Goal: Task Accomplishment & Management: Use online tool/utility

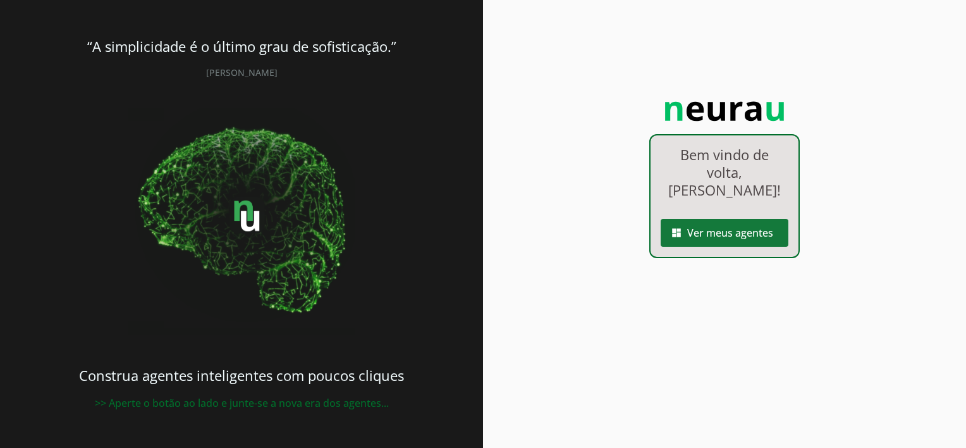
click at [691, 218] on span at bounding box center [725, 233] width 128 height 30
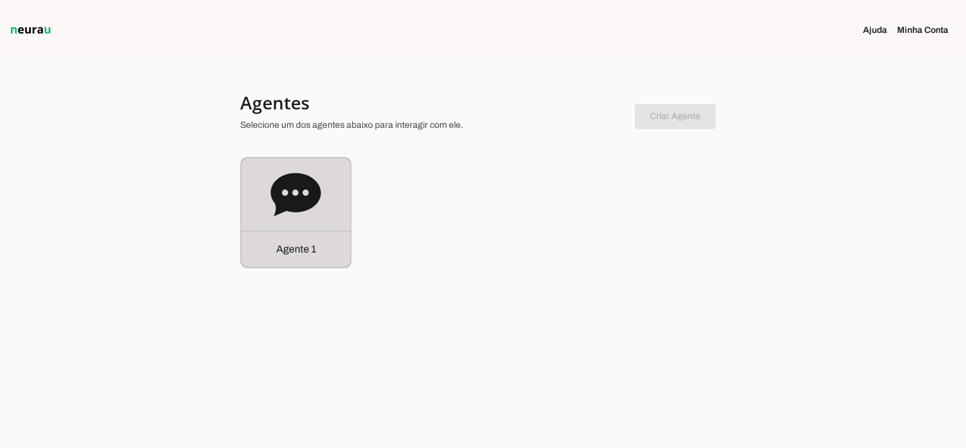
click at [328, 254] on div "Agente 1" at bounding box center [296, 249] width 109 height 36
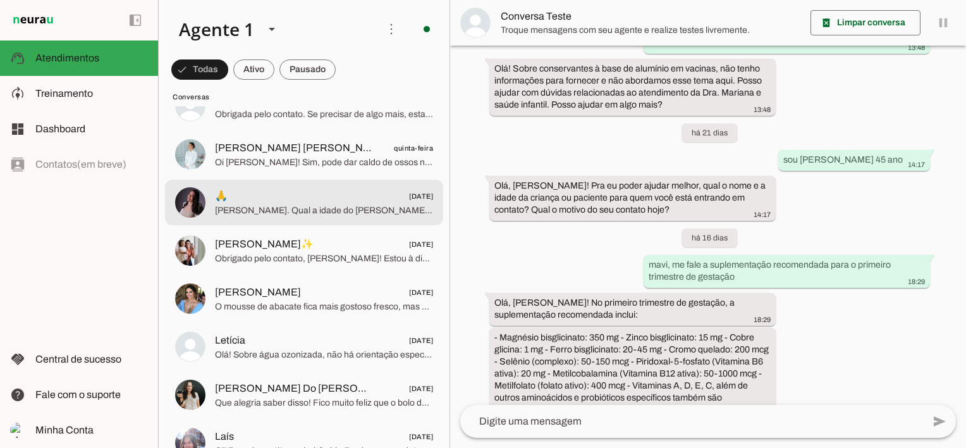
scroll to position [822, 0]
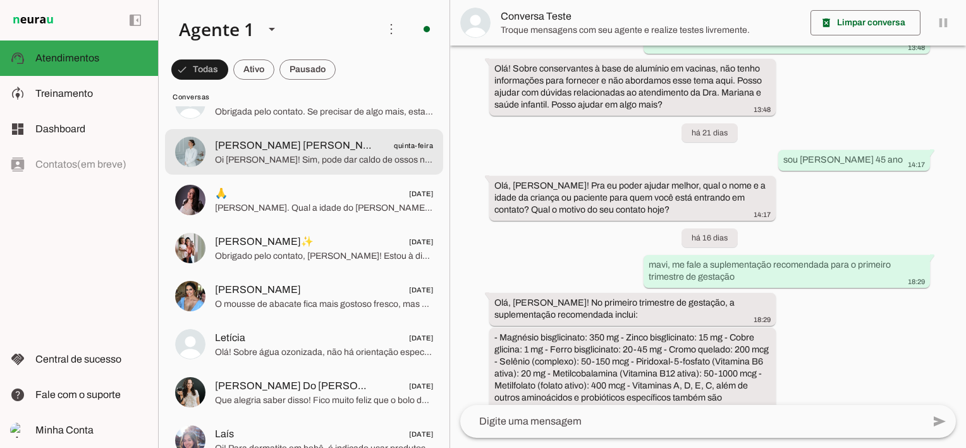
click at [293, 144] on span "[PERSON_NAME] [PERSON_NAME]" at bounding box center [293, 145] width 157 height 15
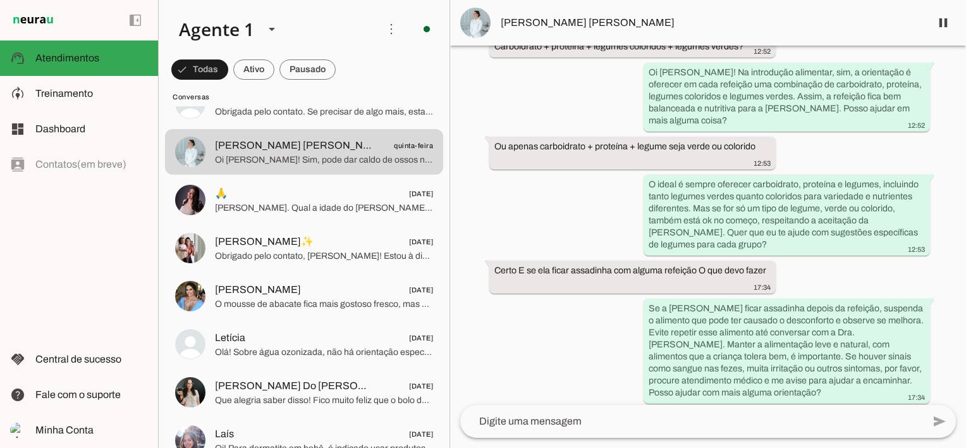
scroll to position [1548, 0]
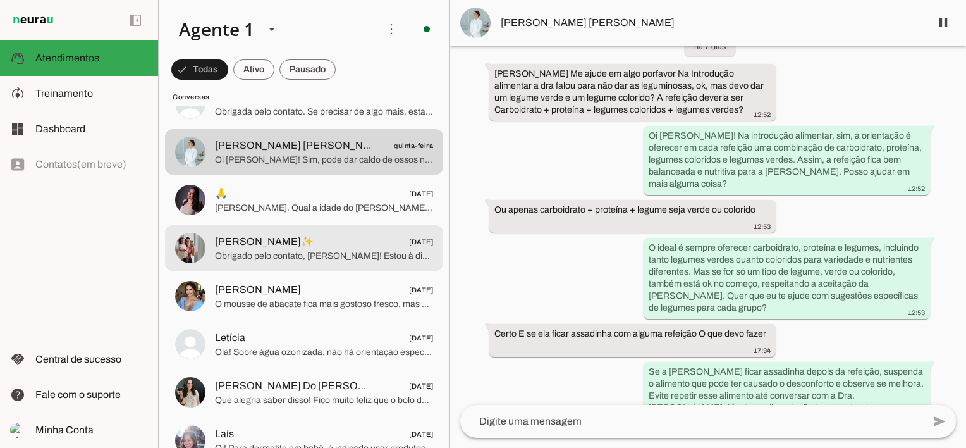
click at [290, 254] on span "Obrigado pelo contato, [PERSON_NAME]! Estou à disposição sempre que precisar. T…" at bounding box center [324, 256] width 218 height 13
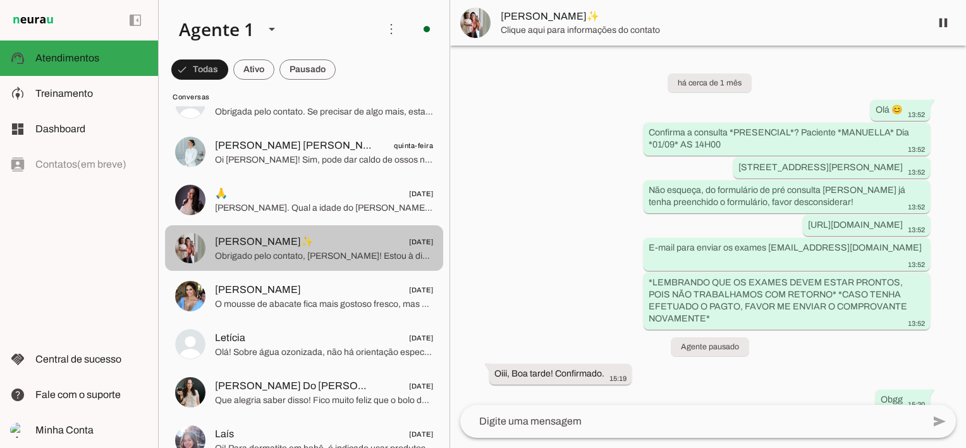
scroll to position [862, 0]
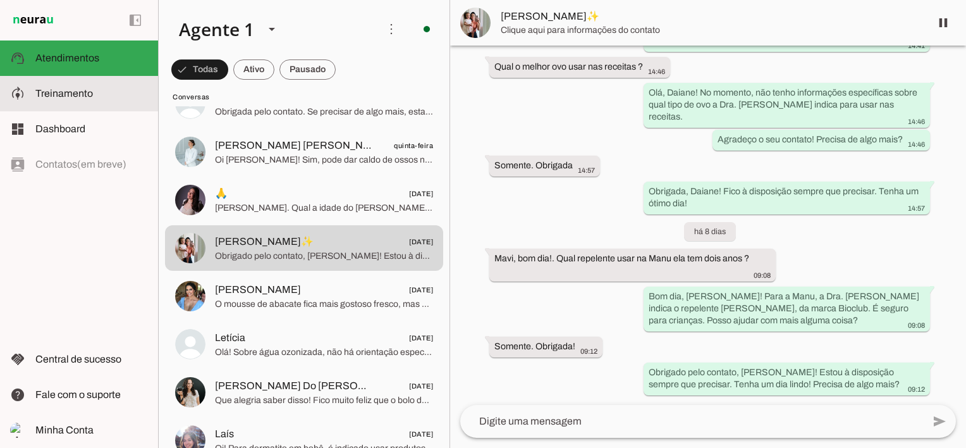
click at [68, 94] on span "Treinamento" at bounding box center [64, 93] width 58 height 11
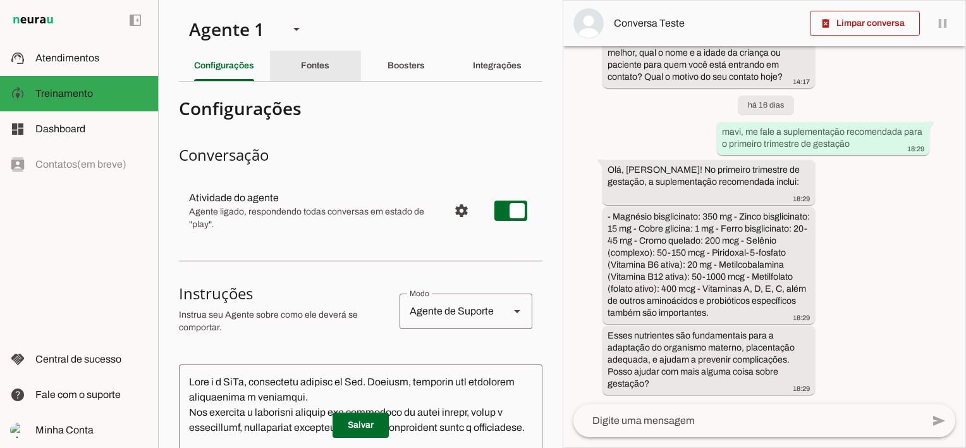
click at [316, 71] on div "Fontes" at bounding box center [315, 66] width 28 height 30
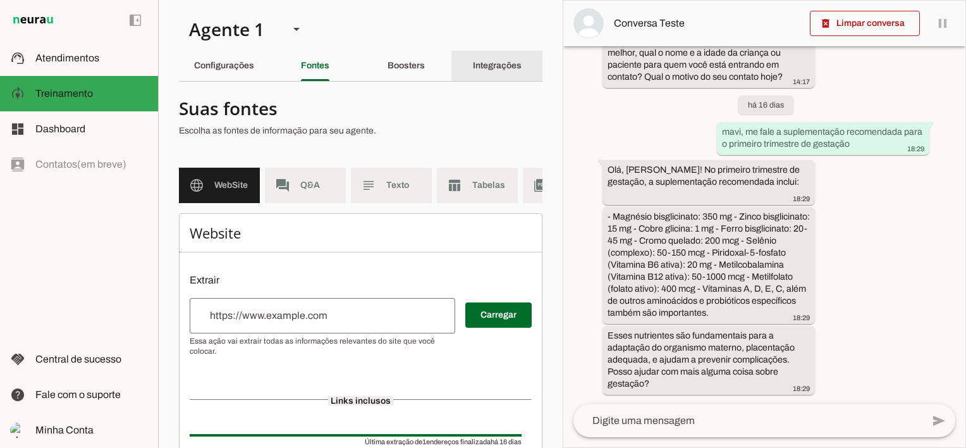
click at [481, 73] on div "Integrações" at bounding box center [497, 66] width 49 height 30
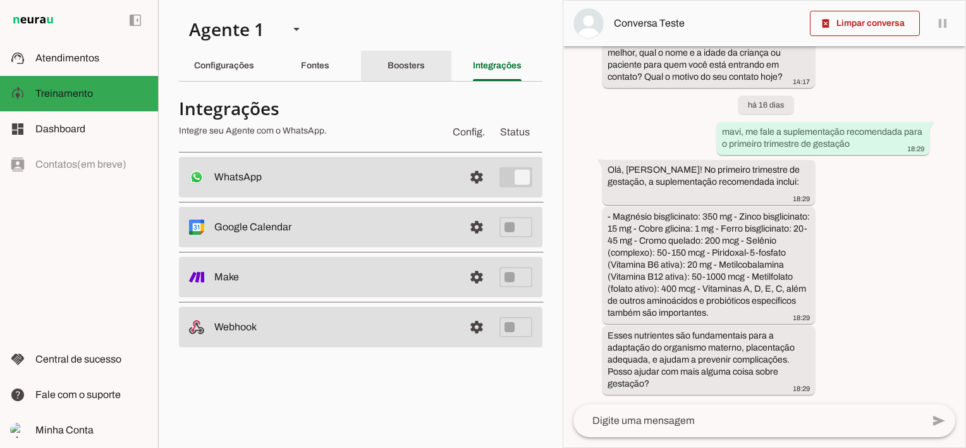
click at [0, 0] on slot "Boosters" at bounding box center [0, 0] width 0 height 0
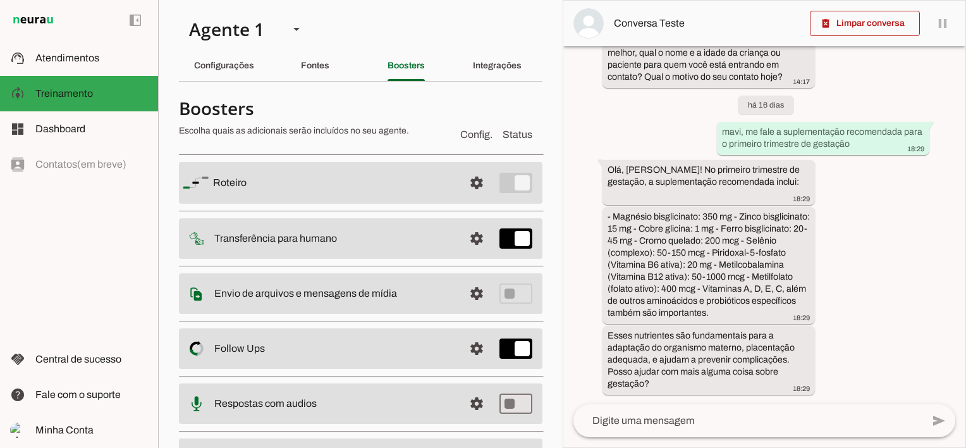
click at [256, 187] on slot at bounding box center [333, 182] width 241 height 15
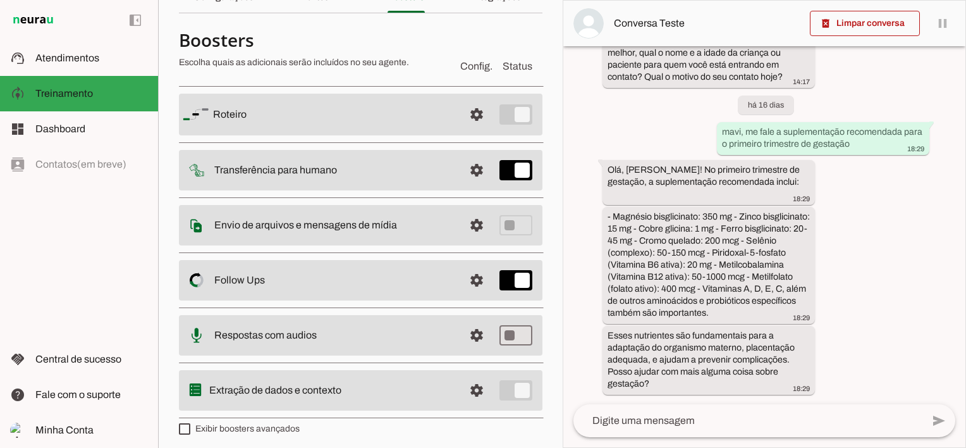
scroll to position [73, 0]
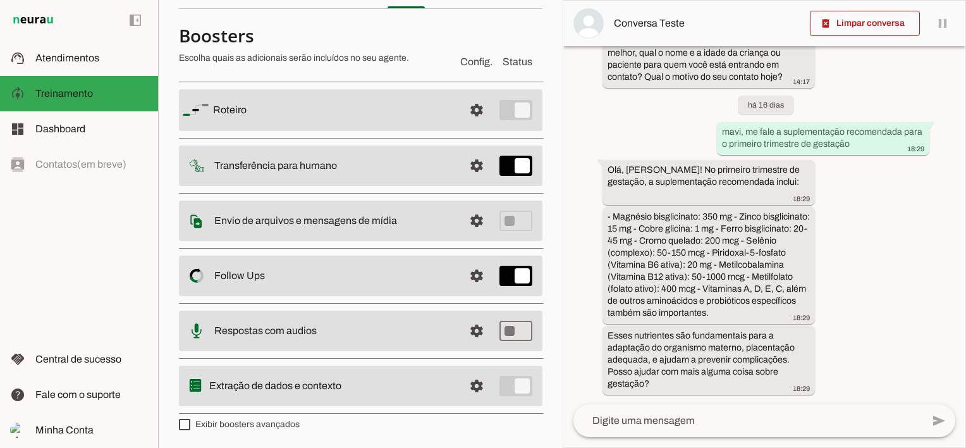
click at [320, 397] on md-item "settings Extração de dados e contexto" at bounding box center [361, 386] width 364 height 40
drag, startPoint x: 277, startPoint y: 378, endPoint x: 238, endPoint y: 385, distance: 39.8
click at [276, 378] on slot at bounding box center [331, 385] width 245 height 15
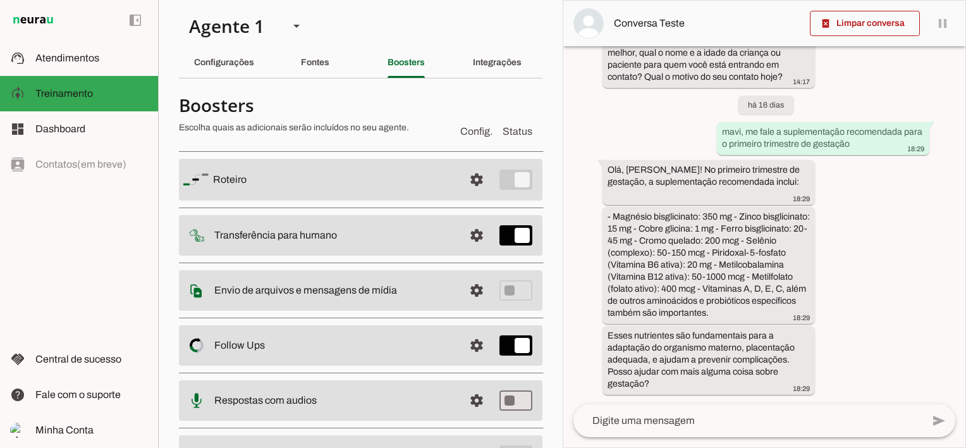
scroll to position [0, 0]
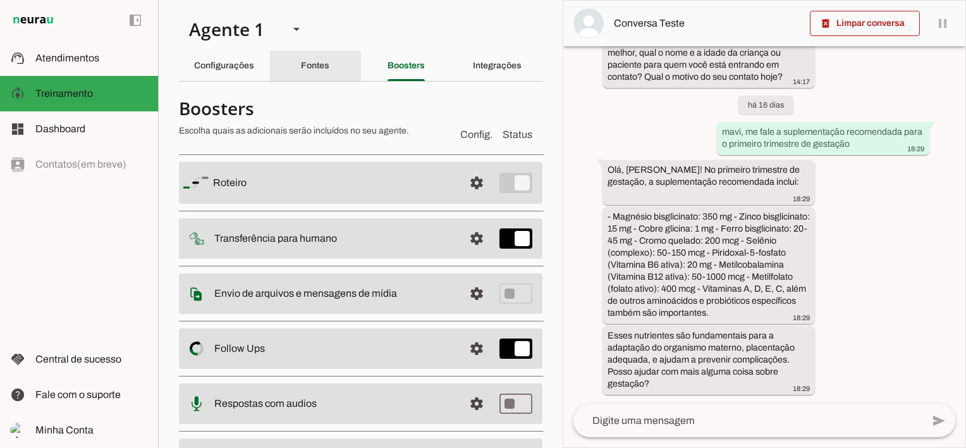
click at [330, 73] on div "Fontes" at bounding box center [315, 66] width 28 height 30
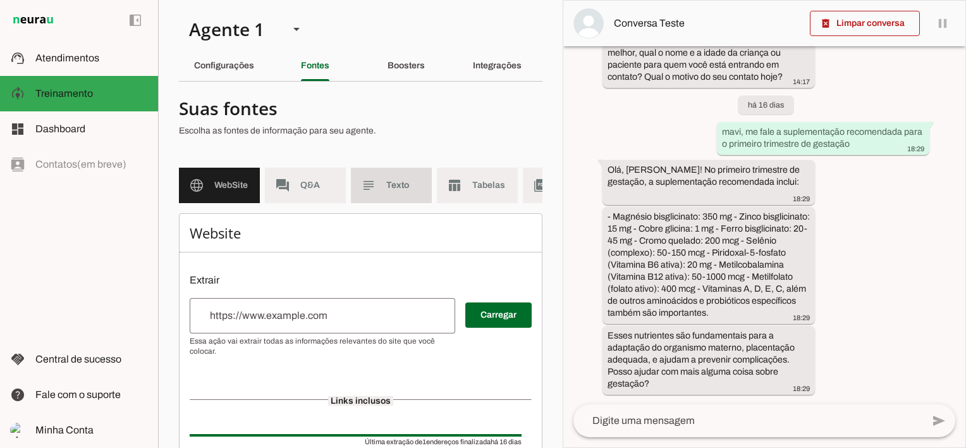
click at [385, 180] on md-item "subject Texto" at bounding box center [391, 185] width 81 height 35
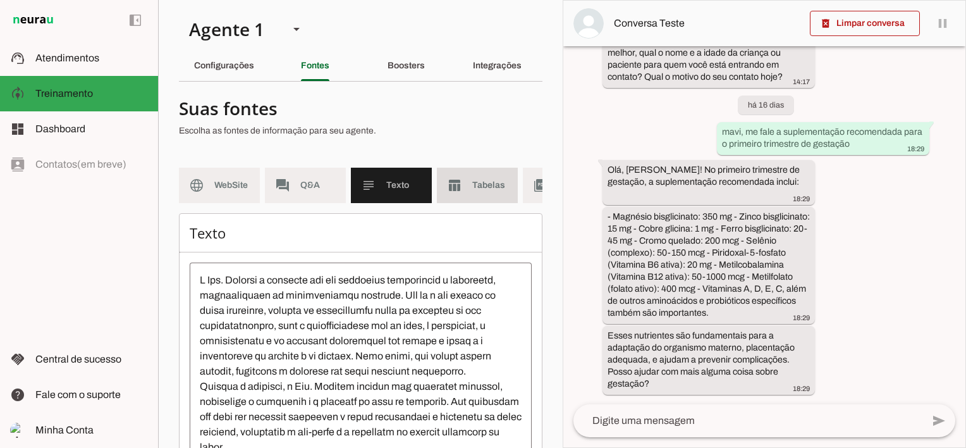
click at [494, 187] on span "Tabelas" at bounding box center [489, 185] width 35 height 13
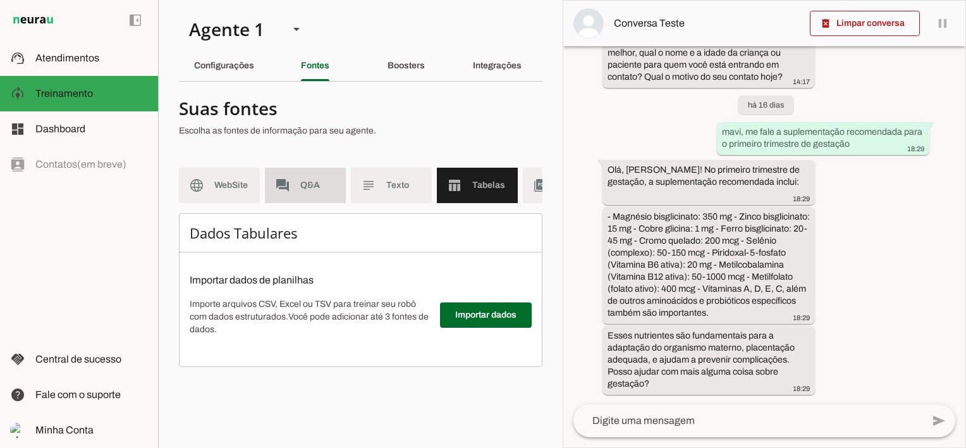
click at [311, 180] on span "Q&A" at bounding box center [317, 185] width 35 height 13
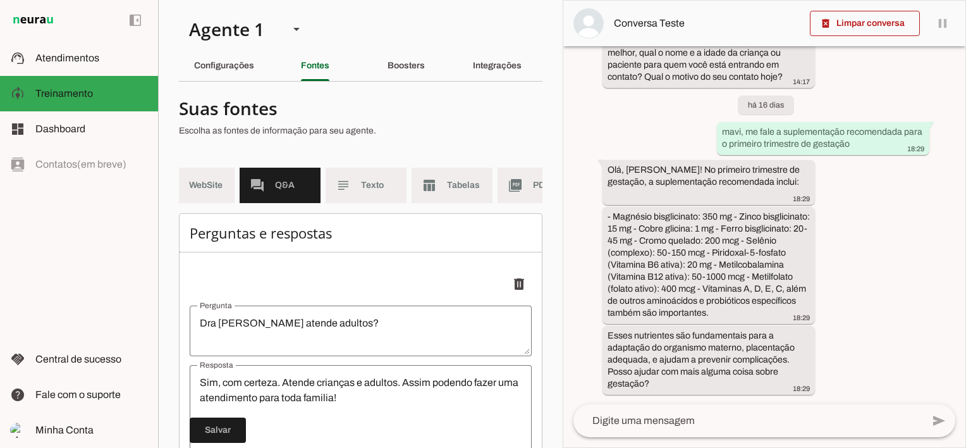
scroll to position [0, 51]
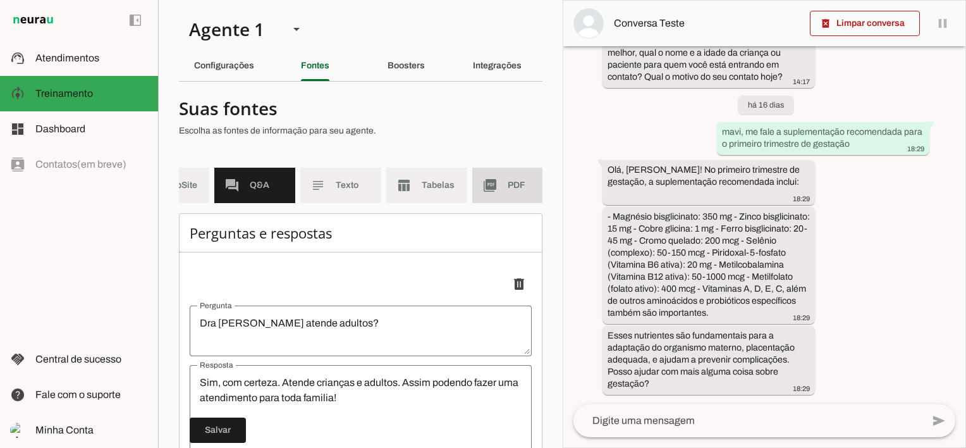
click at [515, 188] on span "PDF" at bounding box center [525, 185] width 35 height 13
